Goal: Transaction & Acquisition: Purchase product/service

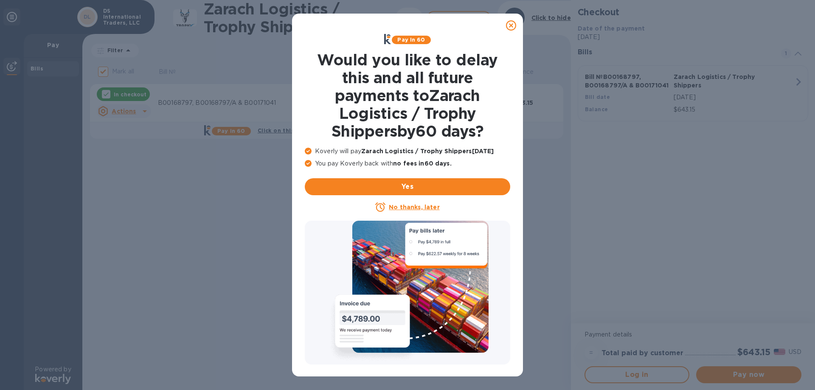
click at [512, 24] on icon at bounding box center [511, 25] width 10 height 10
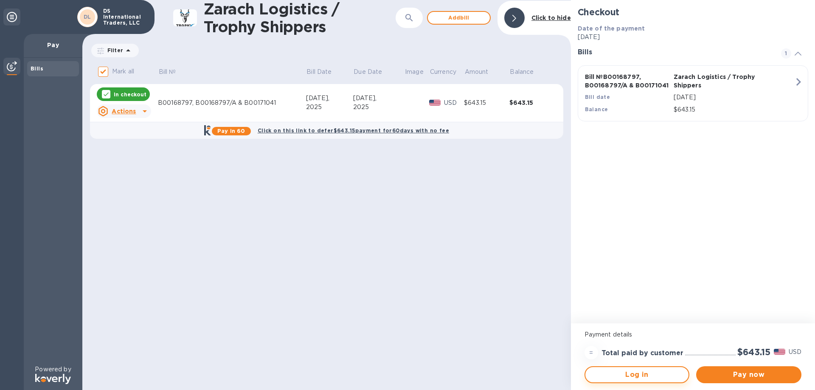
click at [651, 376] on span "Log in" at bounding box center [637, 375] width 90 height 10
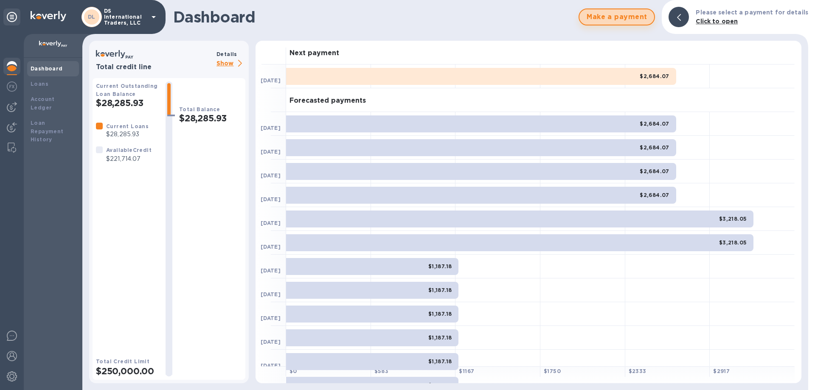
click at [625, 15] on span "Make a payment" at bounding box center [616, 17] width 61 height 10
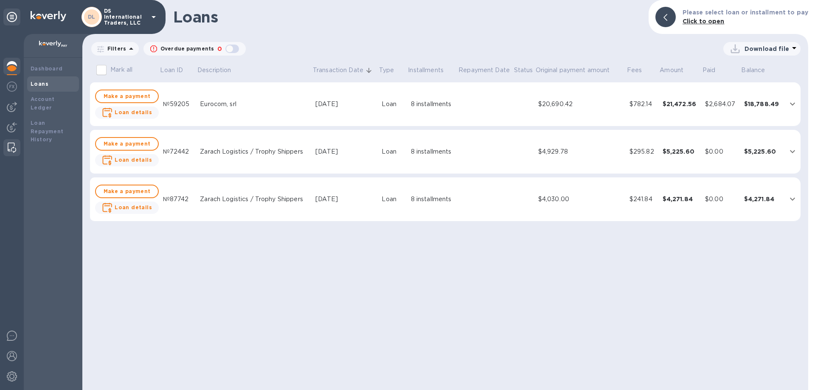
click at [16, 146] on img at bounding box center [12, 148] width 8 height 10
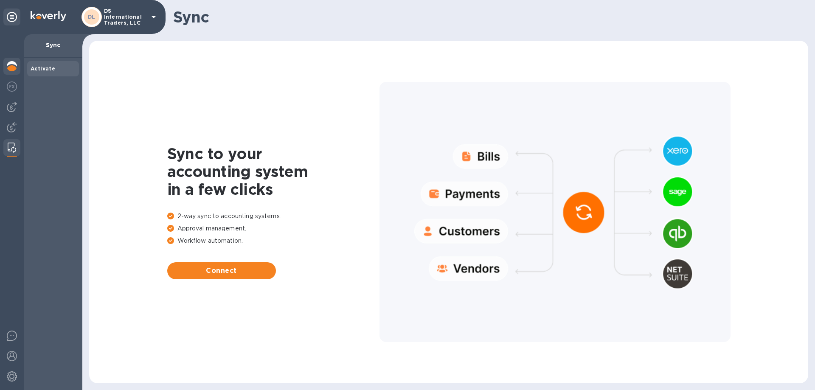
click at [11, 67] on img at bounding box center [12, 66] width 10 height 10
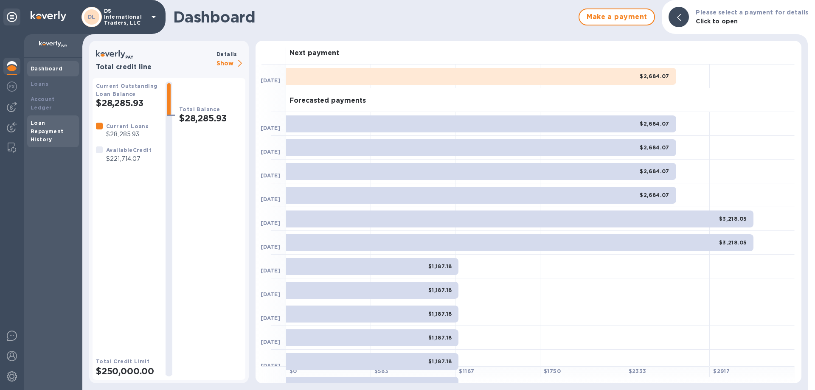
click at [46, 125] on b "Loan Repayment History" at bounding box center [47, 131] width 33 height 23
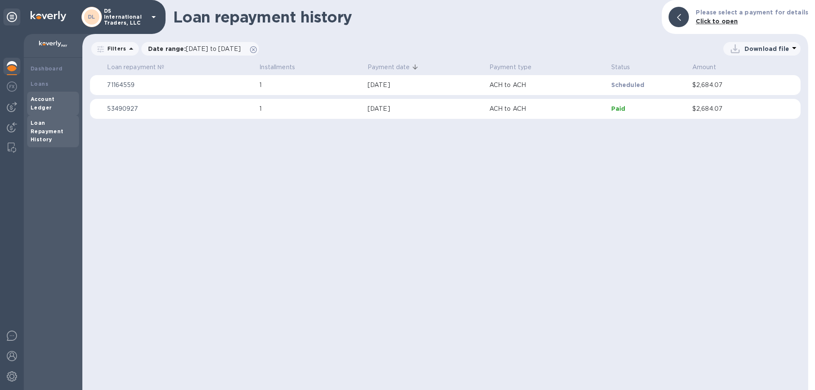
click at [50, 98] on b "Account Ledger" at bounding box center [43, 103] width 24 height 15
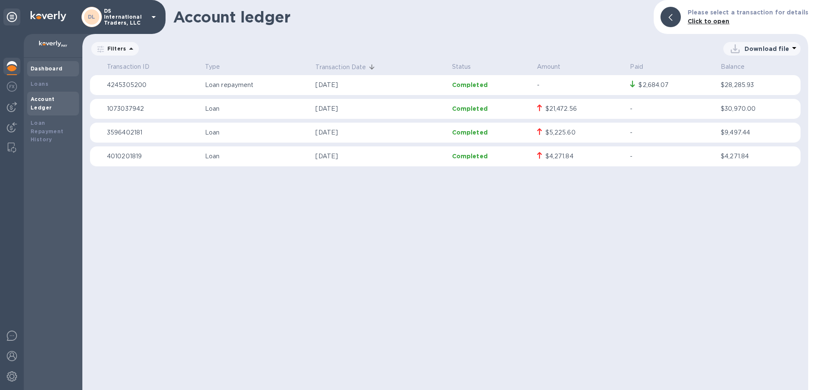
click at [45, 69] on b "Dashboard" at bounding box center [47, 68] width 32 height 6
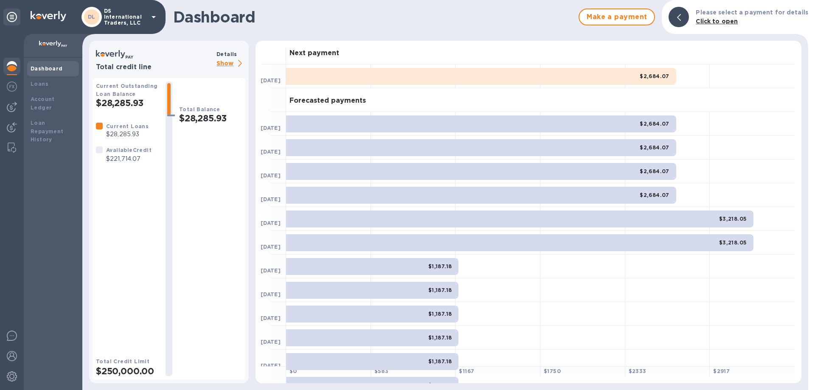
click at [137, 14] on p "DS International Traders, LLC" at bounding box center [125, 17] width 42 height 18
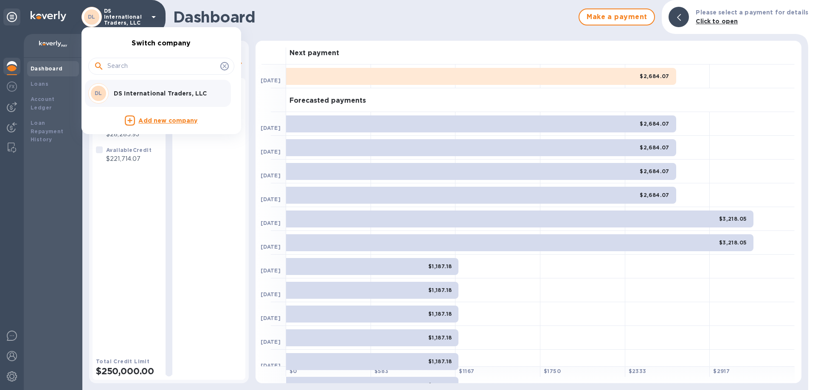
click at [45, 174] on div at bounding box center [407, 195] width 815 height 390
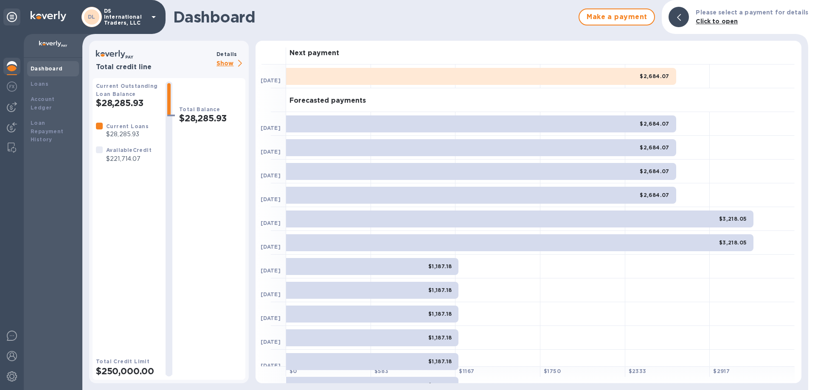
click at [11, 17] on icon at bounding box center [12, 17] width 10 height 10
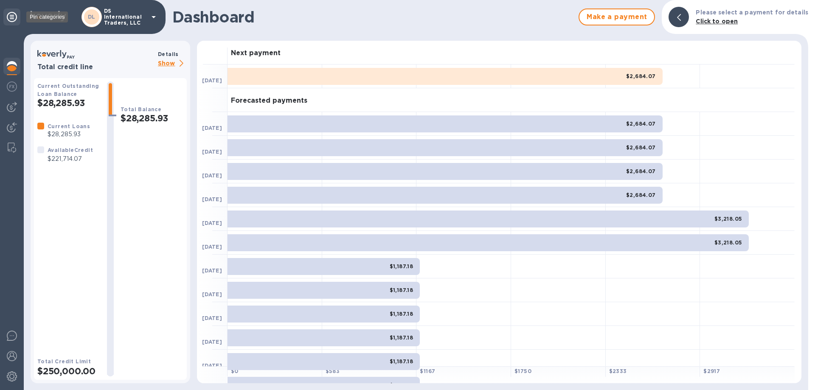
click at [11, 17] on icon at bounding box center [12, 17] width 10 height 10
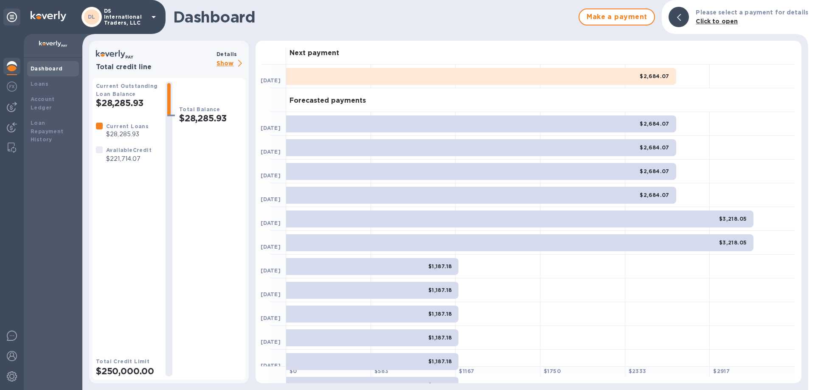
click at [456, 32] on div "Dashboard Make a payment Please select a payment for details Click to open" at bounding box center [445, 17] width 726 height 34
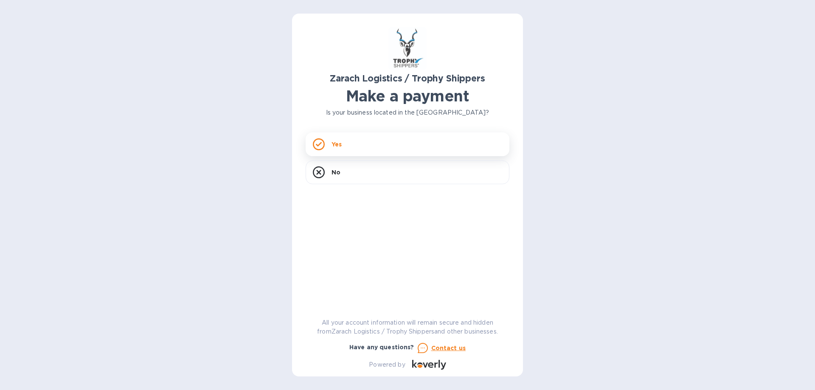
click at [415, 148] on div "Yes" at bounding box center [408, 144] width 204 height 24
click at [385, 148] on div "Yes" at bounding box center [408, 144] width 204 height 24
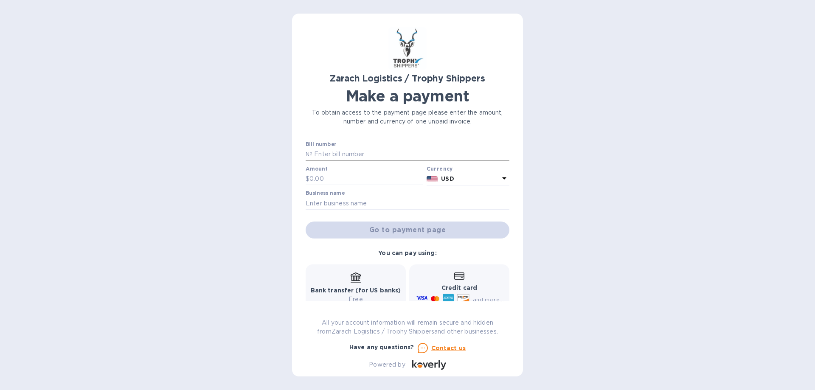
click at [388, 152] on input "text" at bounding box center [410, 154] width 197 height 13
type input "B00168797, B00168797/A & B00171041"
click at [347, 182] on input "text" at bounding box center [366, 179] width 114 height 13
type input "643.15"
click at [430, 197] on div "Business name" at bounding box center [408, 200] width 204 height 20
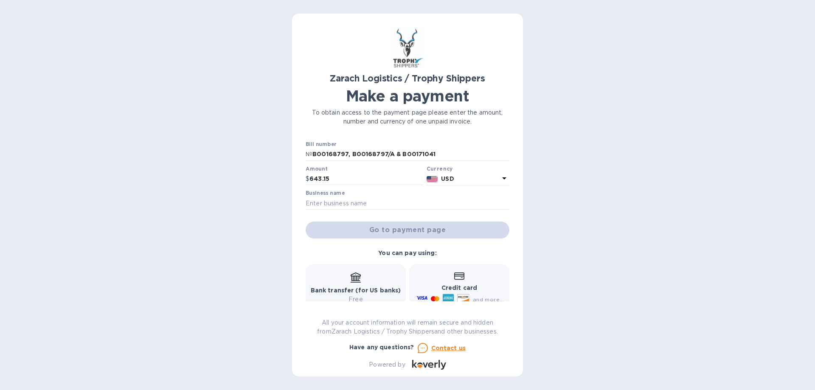
click at [423, 211] on div at bounding box center [408, 211] width 204 height 2
click at [425, 203] on input "text" at bounding box center [408, 203] width 204 height 13
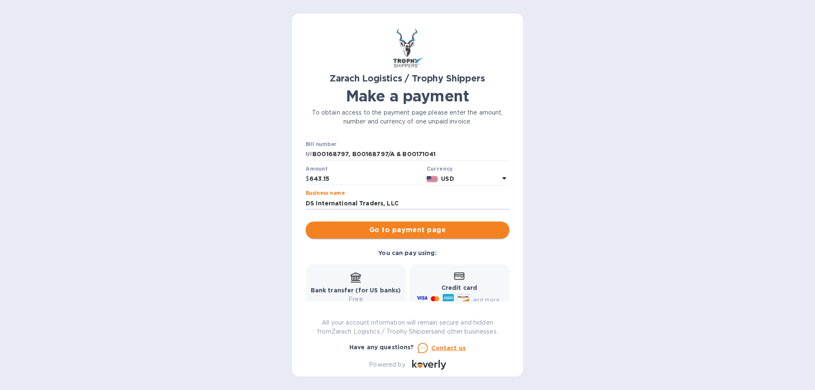
type input "DS International Traders, LLC"
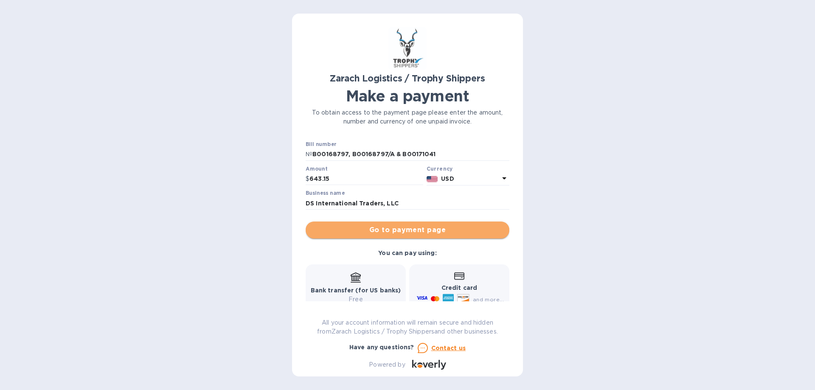
click at [402, 229] on span "Go to payment page" at bounding box center [407, 230] width 190 height 10
